Goal: Check status: Check status

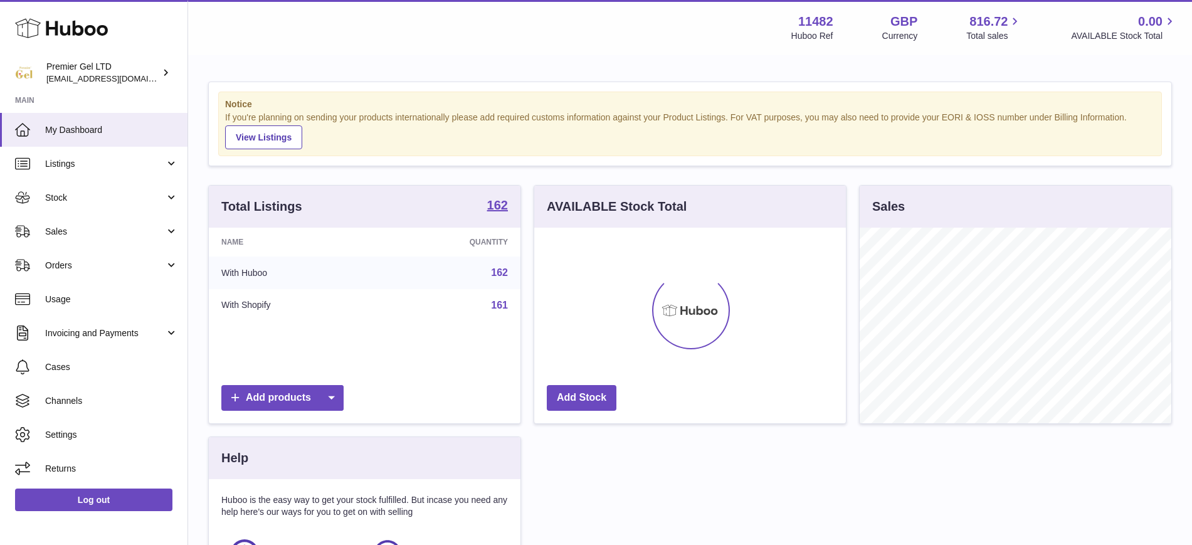
scroll to position [196, 312]
click at [82, 200] on span "Stock" at bounding box center [105, 198] width 120 height 12
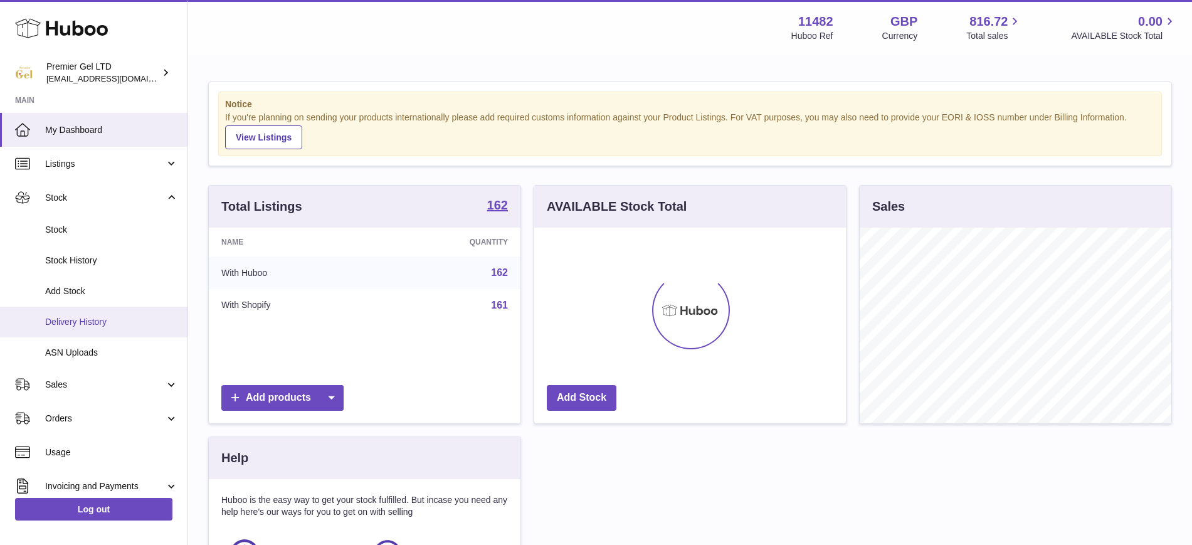
click at [93, 322] on span "Delivery History" at bounding box center [111, 322] width 133 height 12
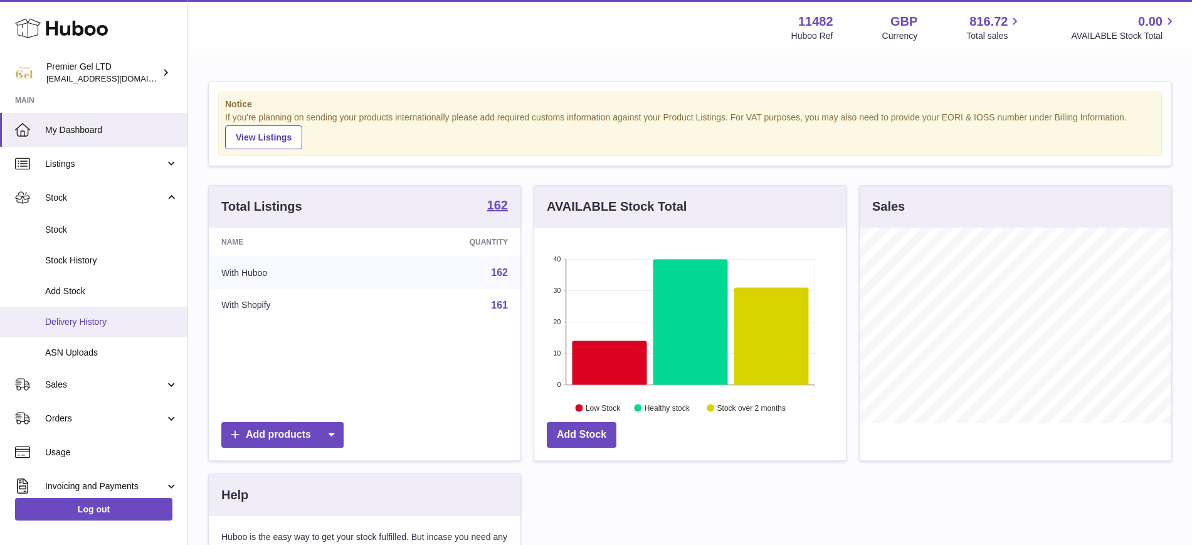
click at [73, 321] on span "Delivery History" at bounding box center [111, 322] width 133 height 12
click at [113, 309] on link "Delivery History" at bounding box center [94, 322] width 188 height 31
click at [103, 280] on link "Add Stock" at bounding box center [94, 291] width 188 height 31
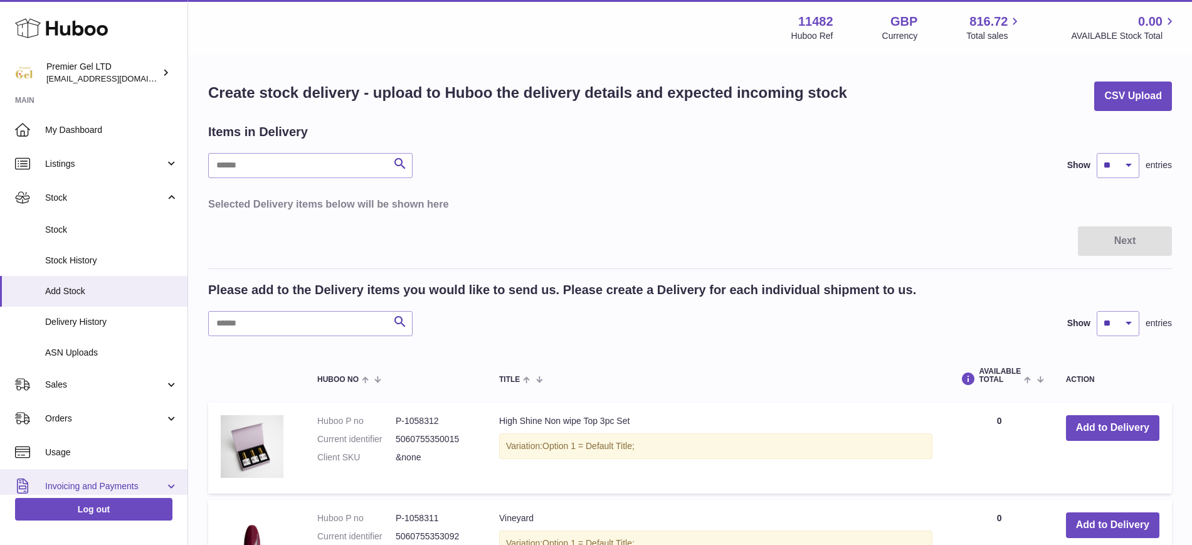
click at [105, 331] on link "Delivery History" at bounding box center [94, 322] width 188 height 31
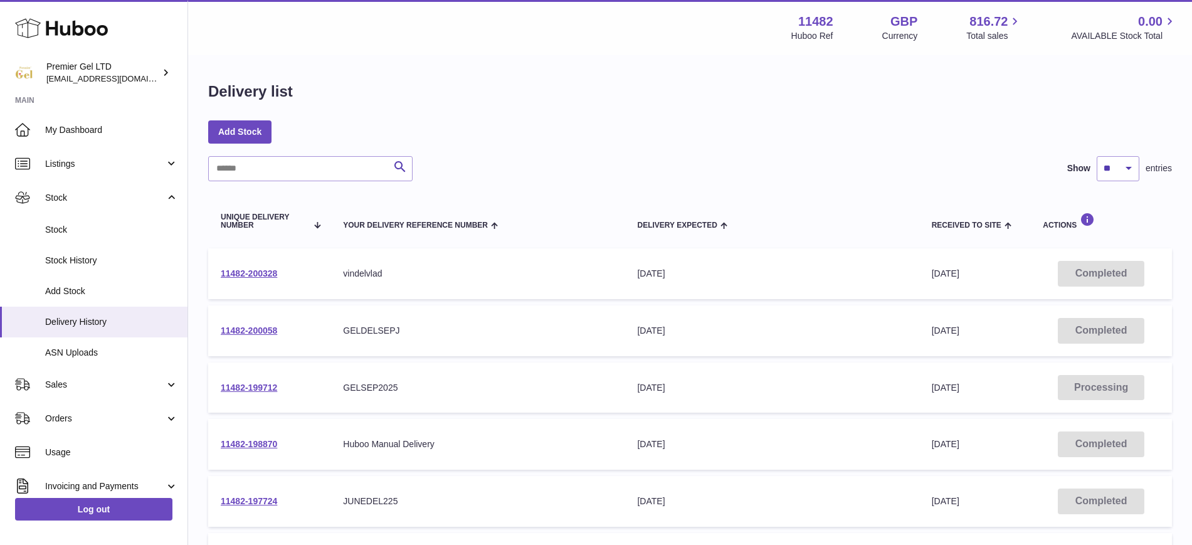
scroll to position [78, 0]
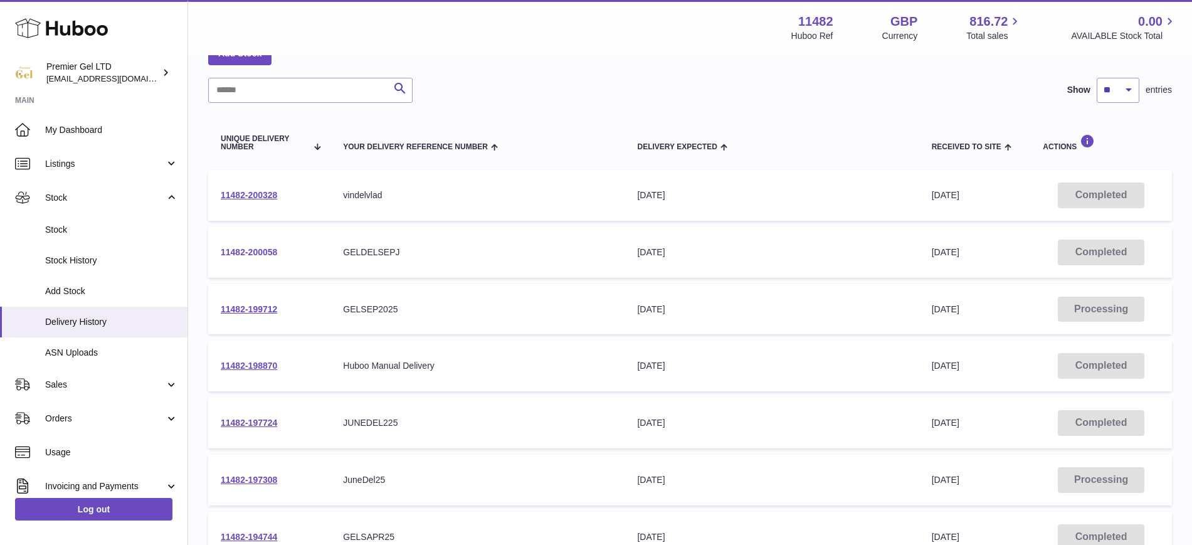
click at [255, 247] on link "11482-200058" at bounding box center [249, 252] width 56 height 10
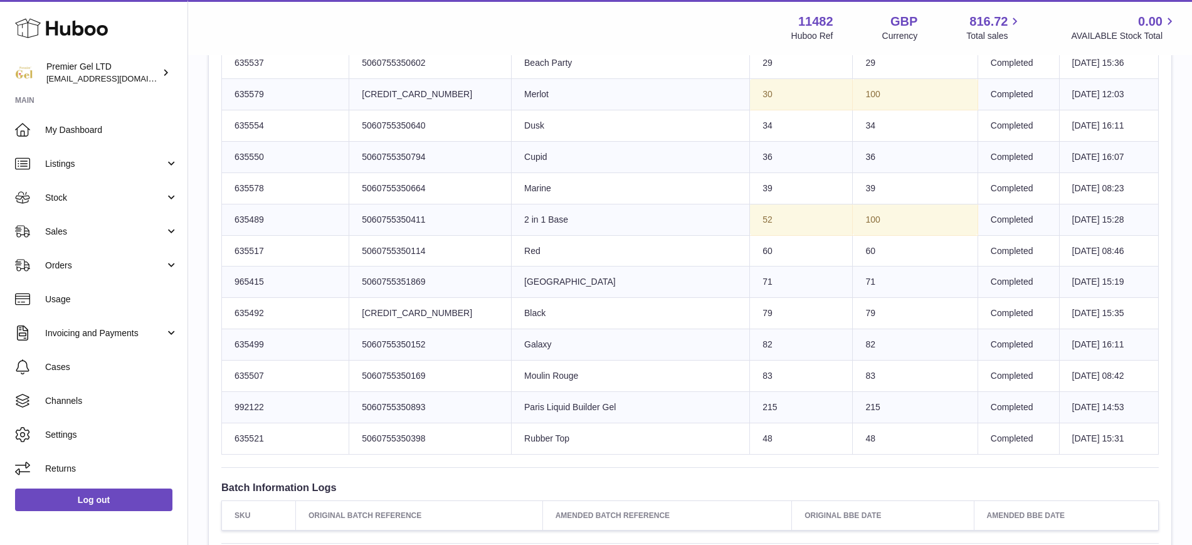
scroll to position [1098, 0]
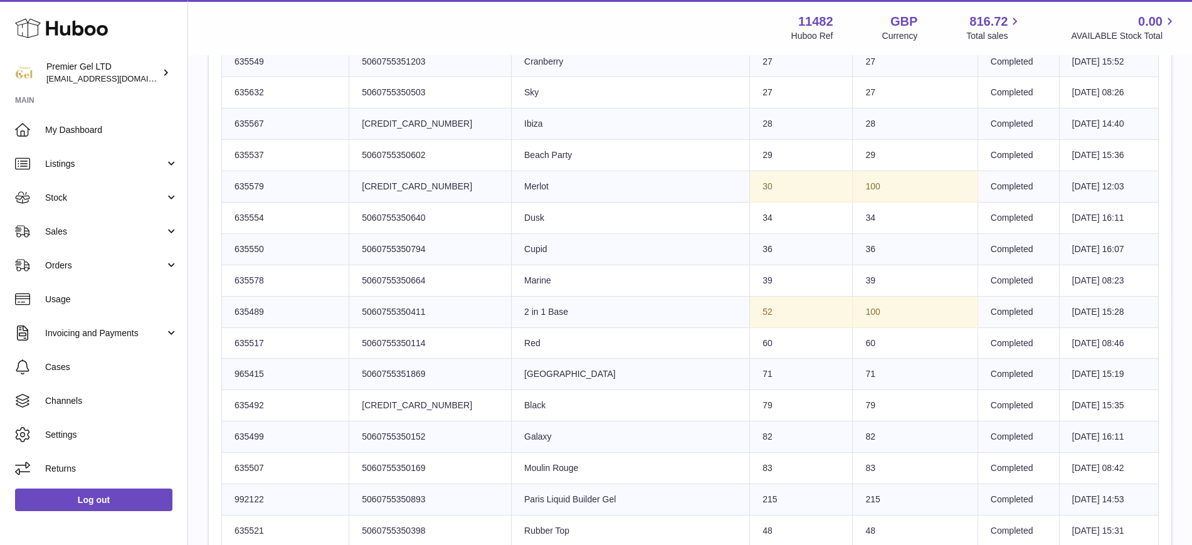
drag, startPoint x: 877, startPoint y: 183, endPoint x: 233, endPoint y: 188, distance: 644.2
click at [233, 188] on tr "Huboo SKU Number 635579 Client Identifier 5060755351227 Product title Merlot Se…" at bounding box center [690, 186] width 937 height 31
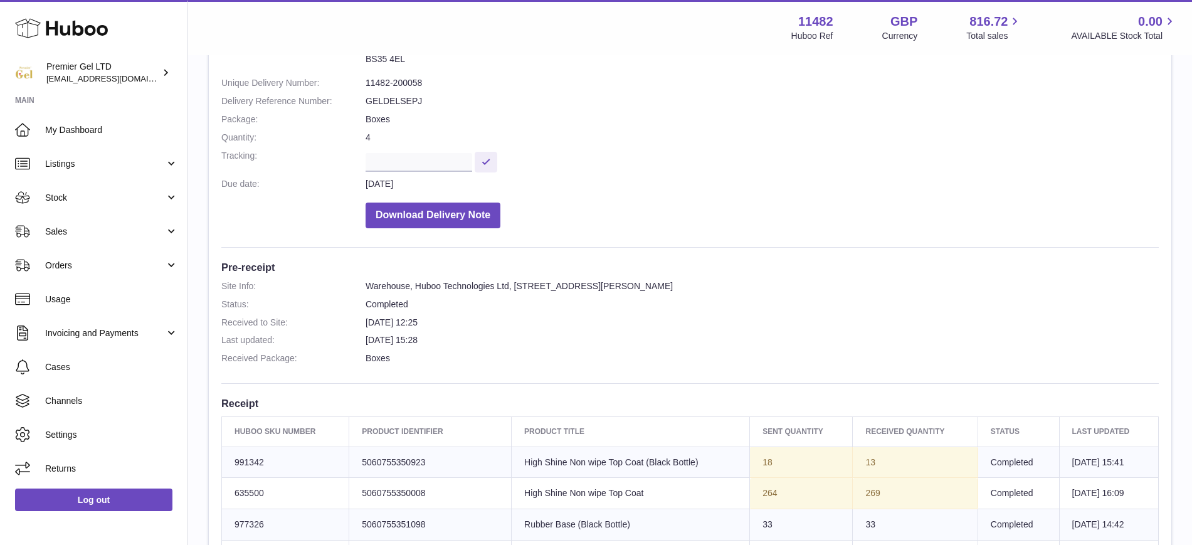
scroll to position [0, 0]
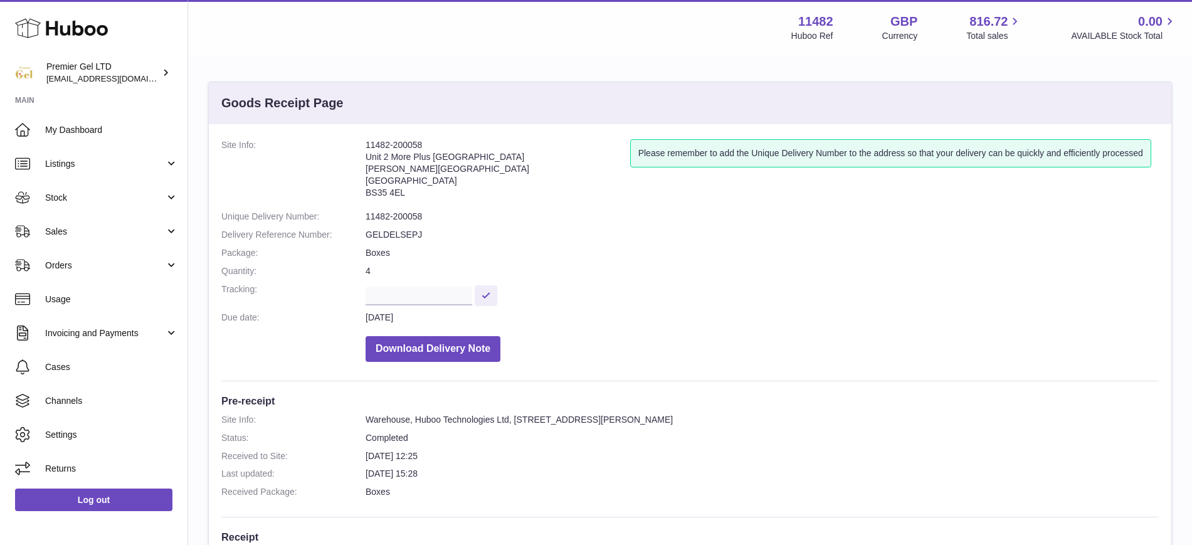
drag, startPoint x: 435, startPoint y: 141, endPoint x: 349, endPoint y: 141, distance: 85.3
click at [349, 141] on dl "Site Info: 11482-200058 Unit 2 More Plus Central Park Hudson Ave Severn Beach B…" at bounding box center [690, 253] width 938 height 229
copy dl "11482-200058"
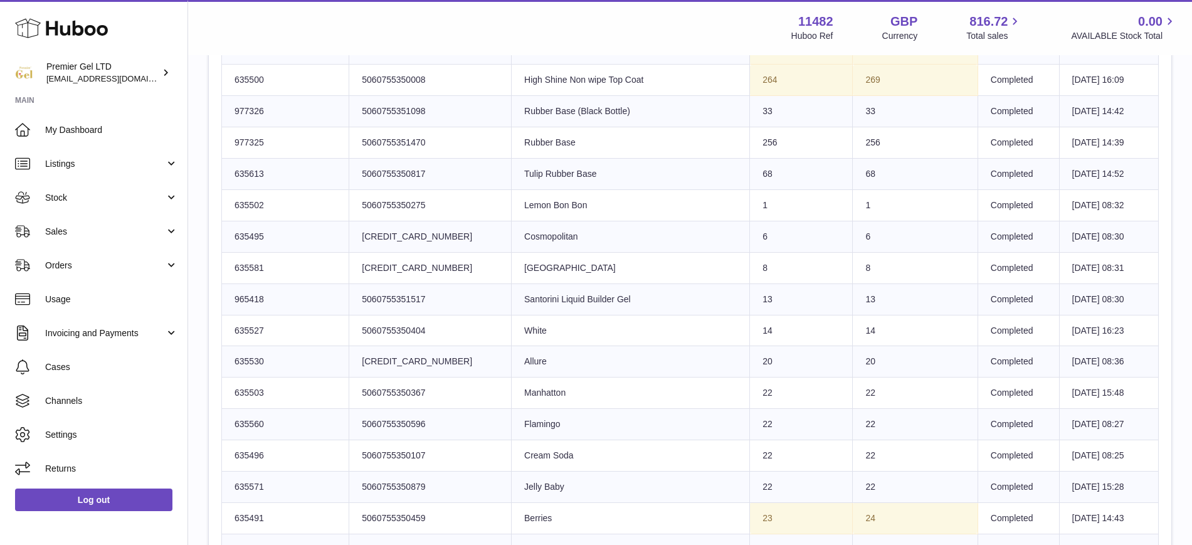
scroll to position [390, 0]
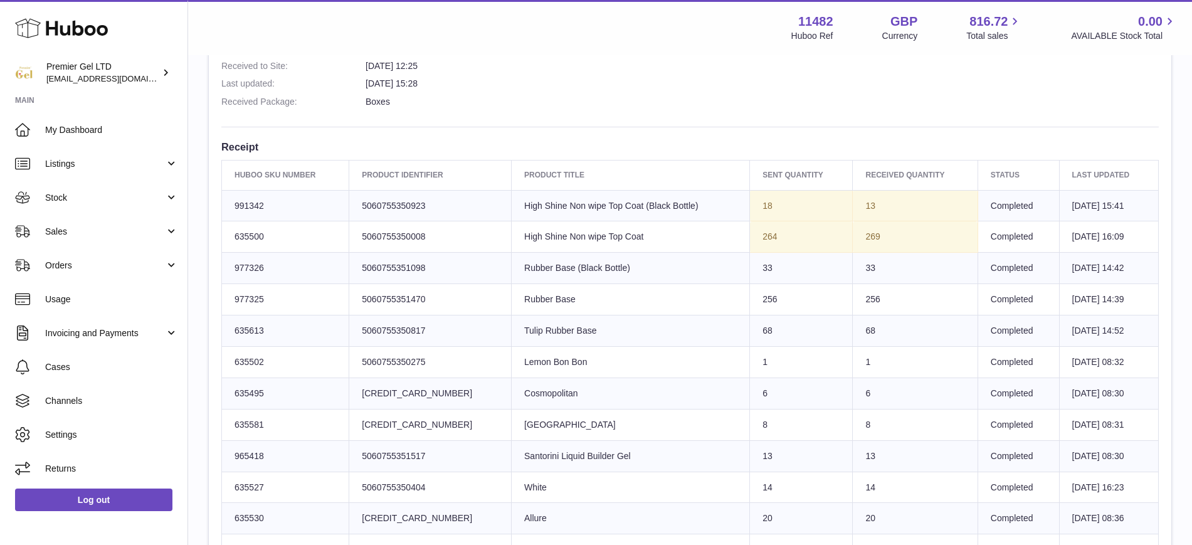
drag, startPoint x: 856, startPoint y: 378, endPoint x: 235, endPoint y: 202, distance: 645.3
copy tbody "991342 Client Identifier 5060755350923 Product title High Shine Non wipe Top Co…"
click at [978, 360] on td "Completed" at bounding box center [1019, 361] width 82 height 31
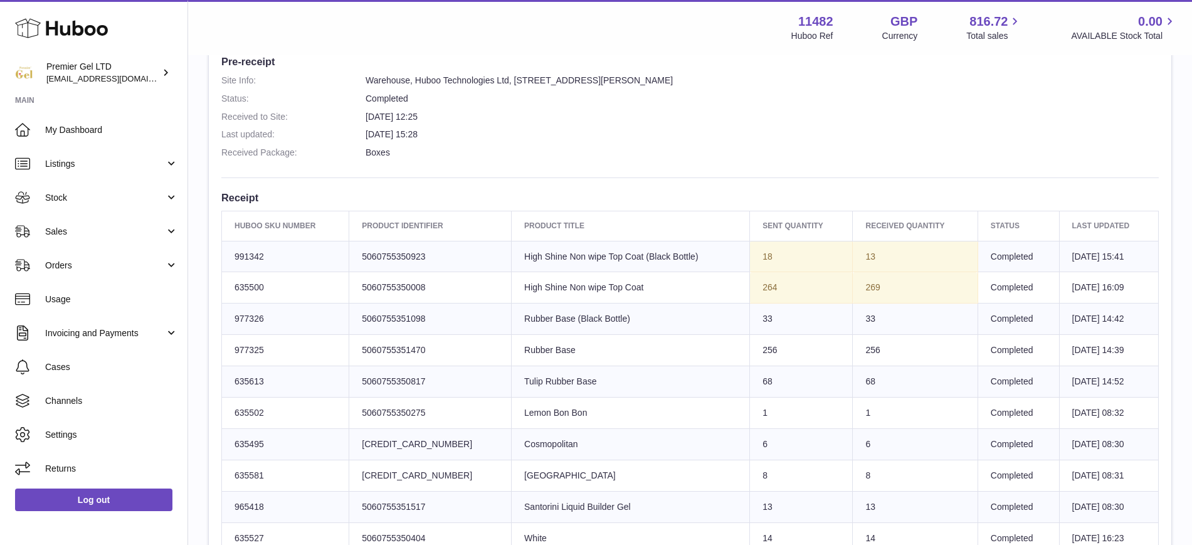
scroll to position [470, 0]
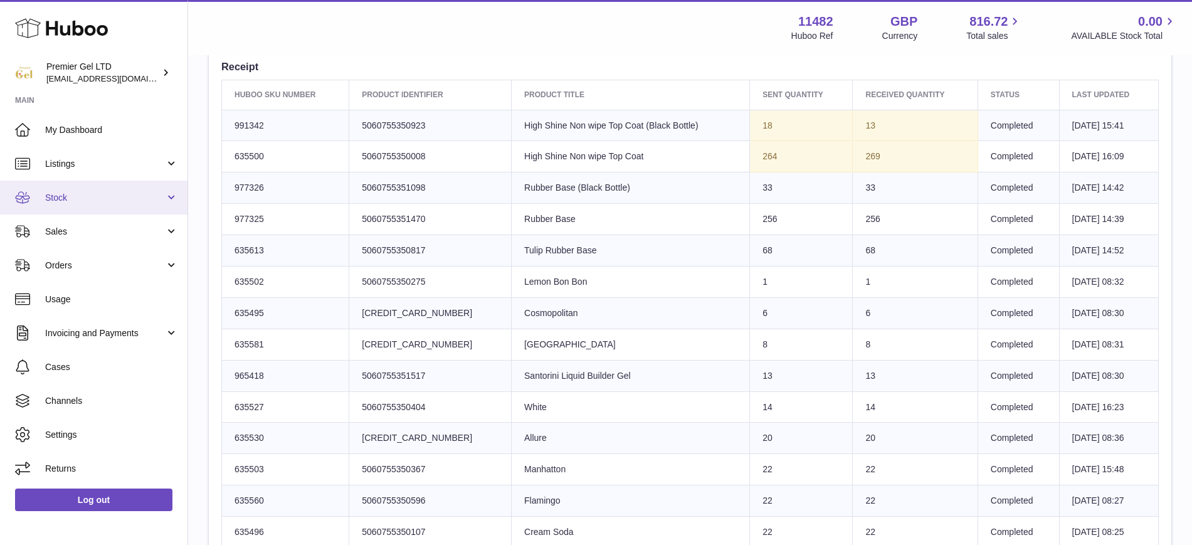
click at [75, 195] on span "Stock" at bounding box center [105, 198] width 120 height 12
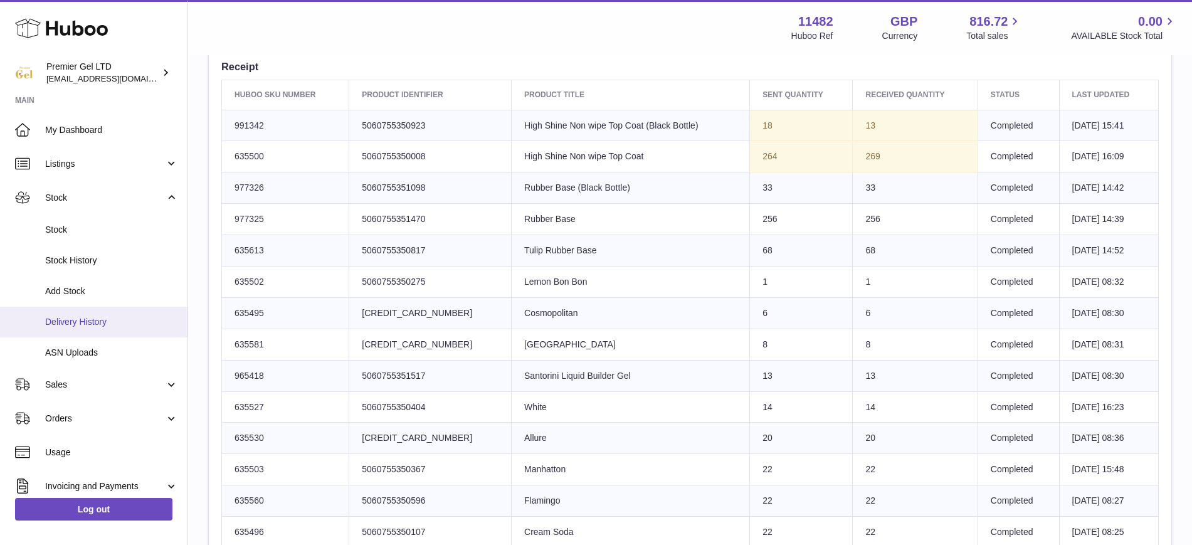
click at [106, 319] on span "Delivery History" at bounding box center [111, 322] width 133 height 12
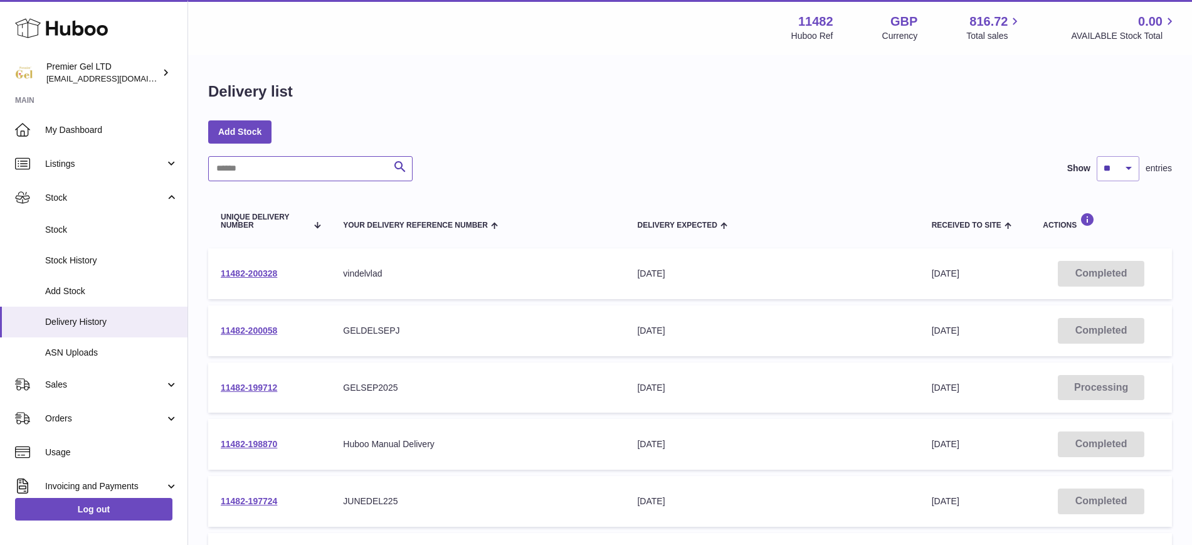
click at [292, 166] on input "text" at bounding box center [310, 168] width 204 height 25
paste input "**********"
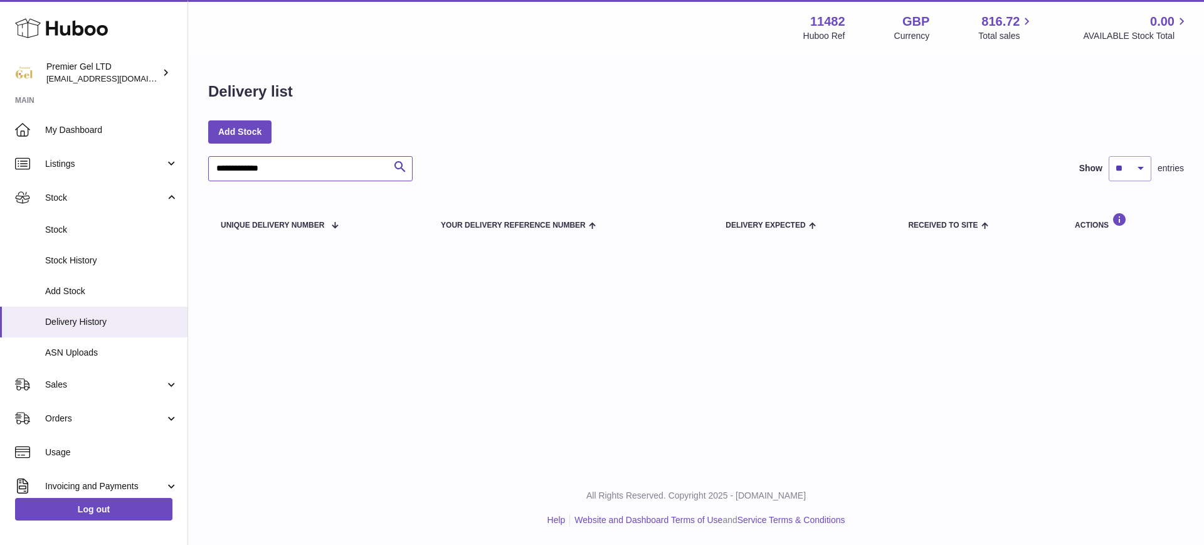
type input "**********"
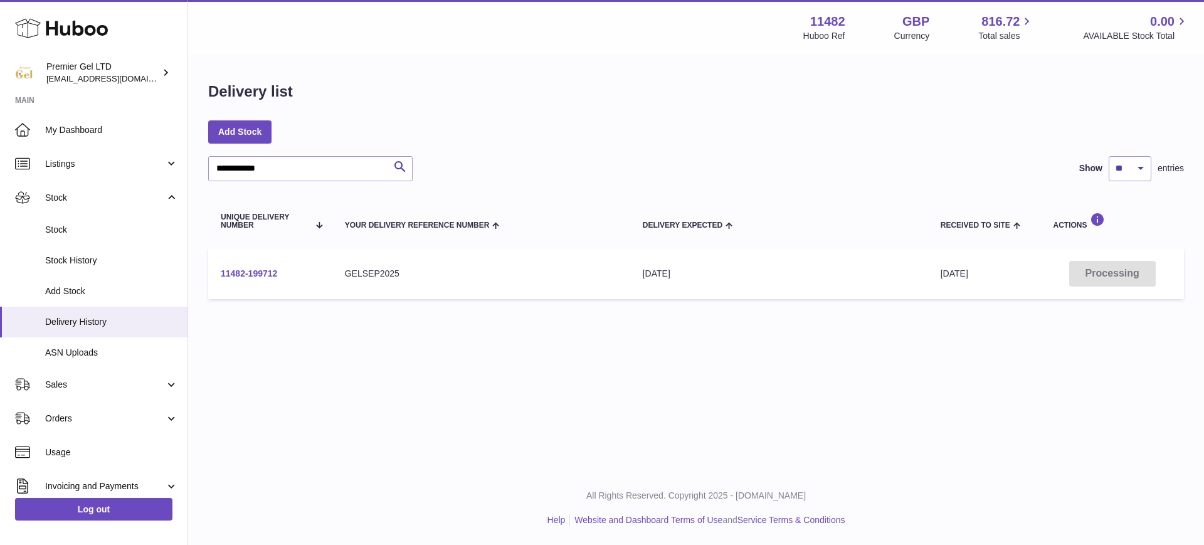
click at [265, 270] on link "11482-199712" at bounding box center [249, 273] width 56 height 10
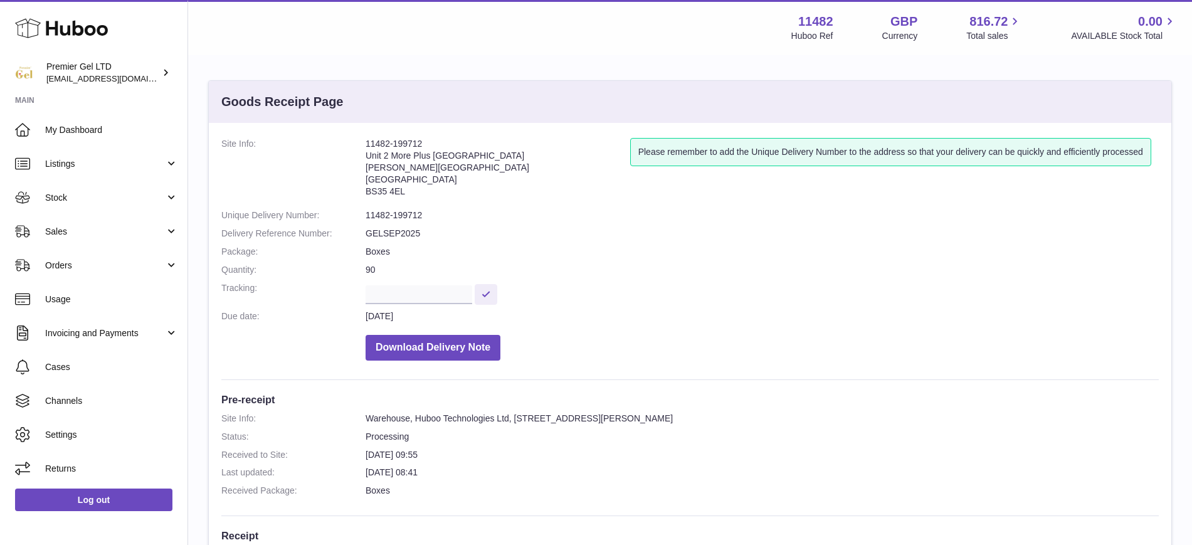
scroll to position [392, 0]
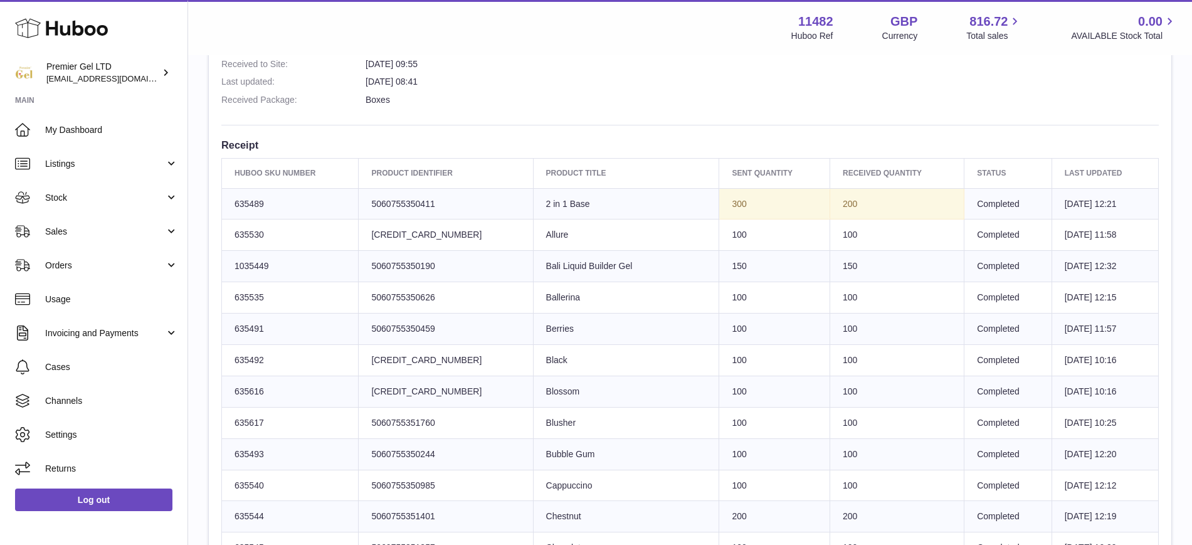
drag, startPoint x: 1151, startPoint y: 267, endPoint x: 234, endPoint y: 209, distance: 918.8
copy tbody "635489 Client Identifier 5060755350411 Product title 2 in 1 Base Sent Quantity …"
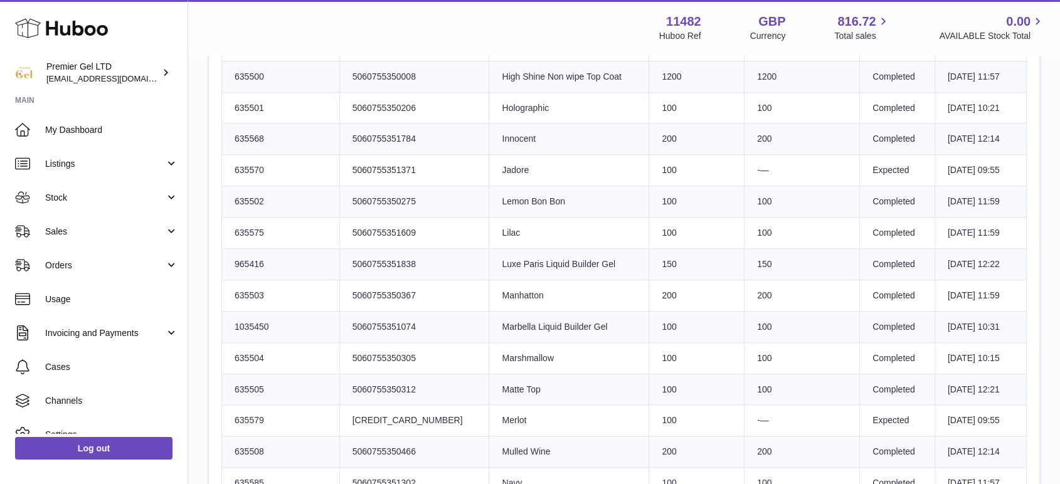
scroll to position [1576, 0]
